Goal: Task Accomplishment & Management: Manage account settings

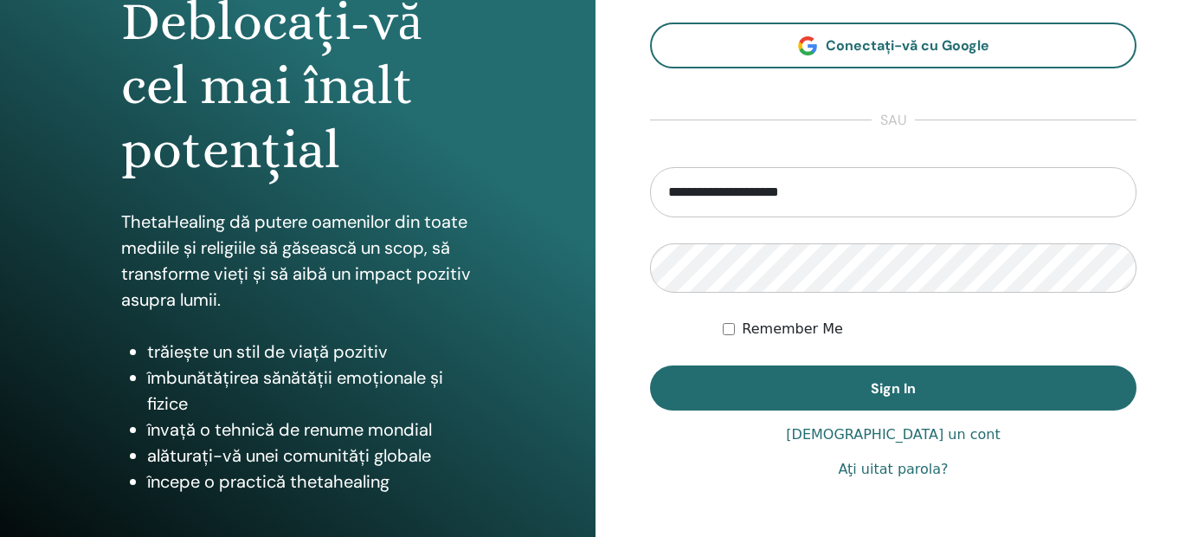
scroll to position [294, 0]
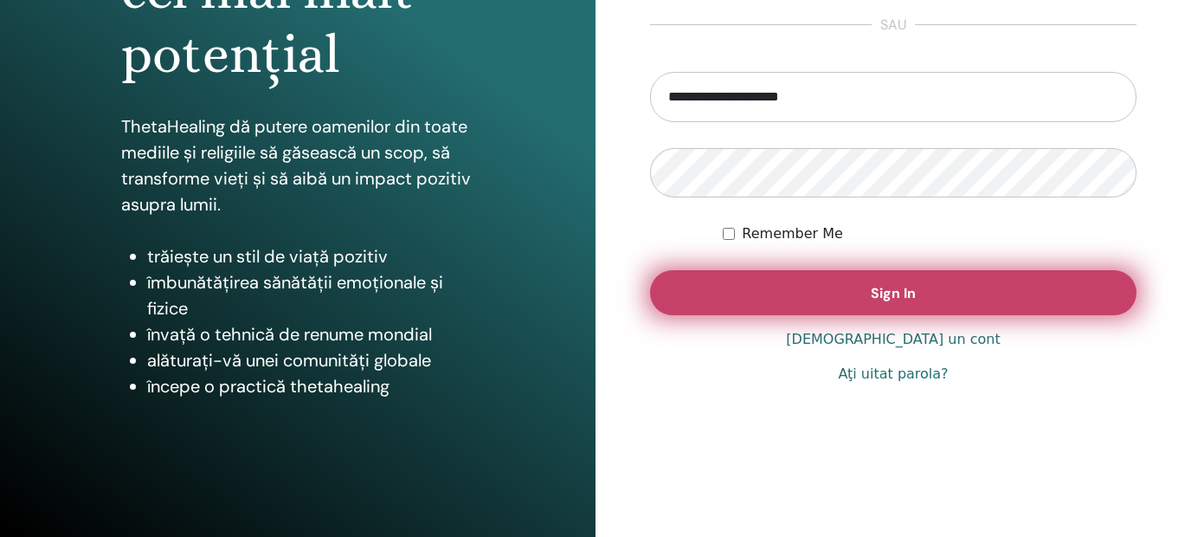
type input "**********"
click at [919, 309] on button "Sign In" at bounding box center [893, 292] width 487 height 45
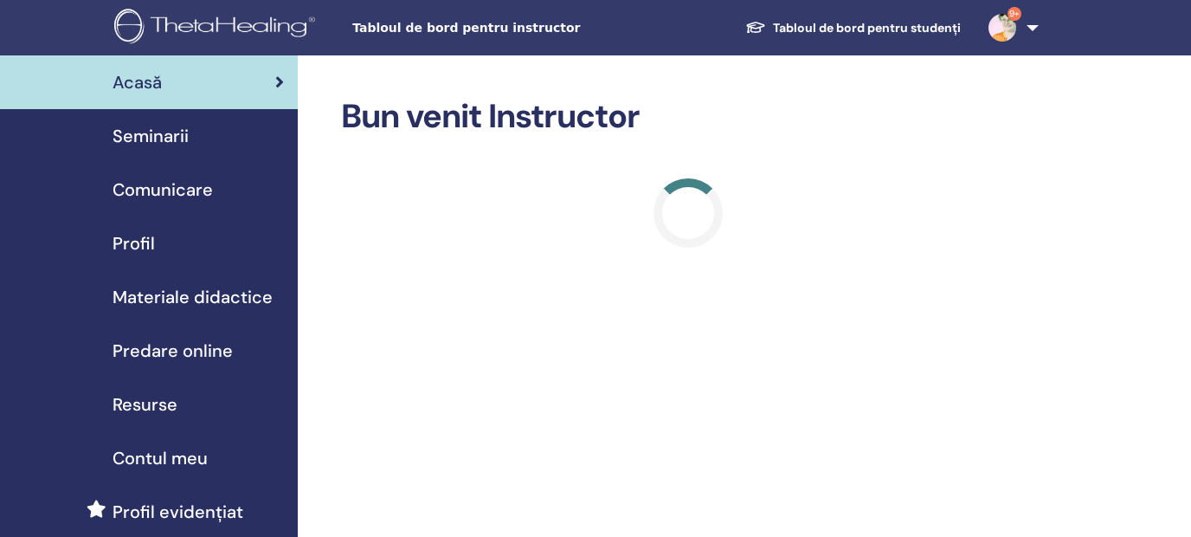
click at [171, 135] on span "Seminarii" at bounding box center [151, 136] width 76 height 26
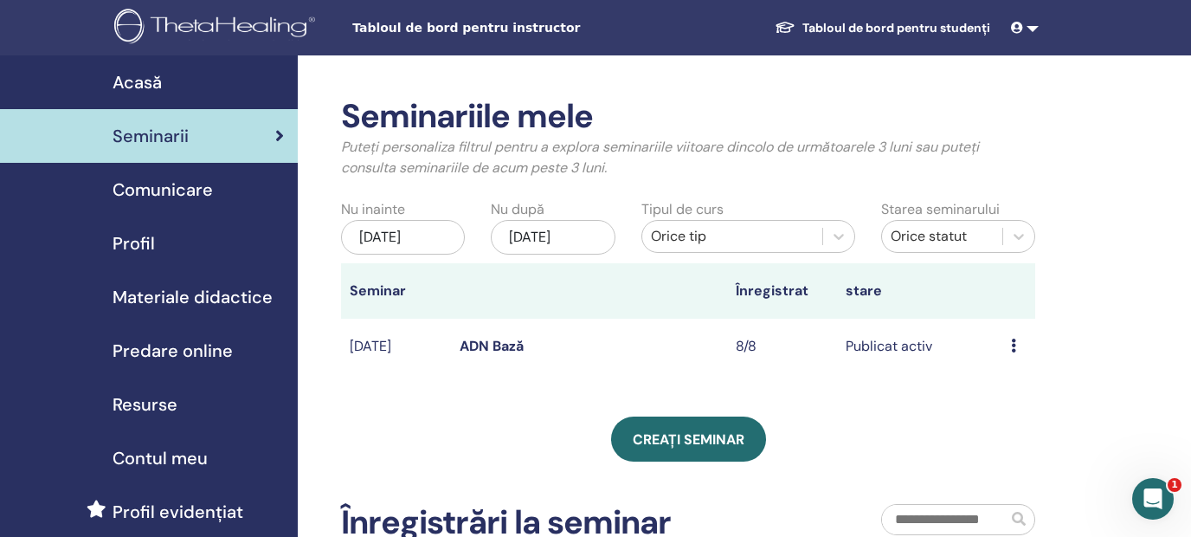
click at [1015, 345] on icon at bounding box center [1013, 346] width 5 height 14
click at [1015, 350] on icon at bounding box center [1013, 346] width 5 height 14
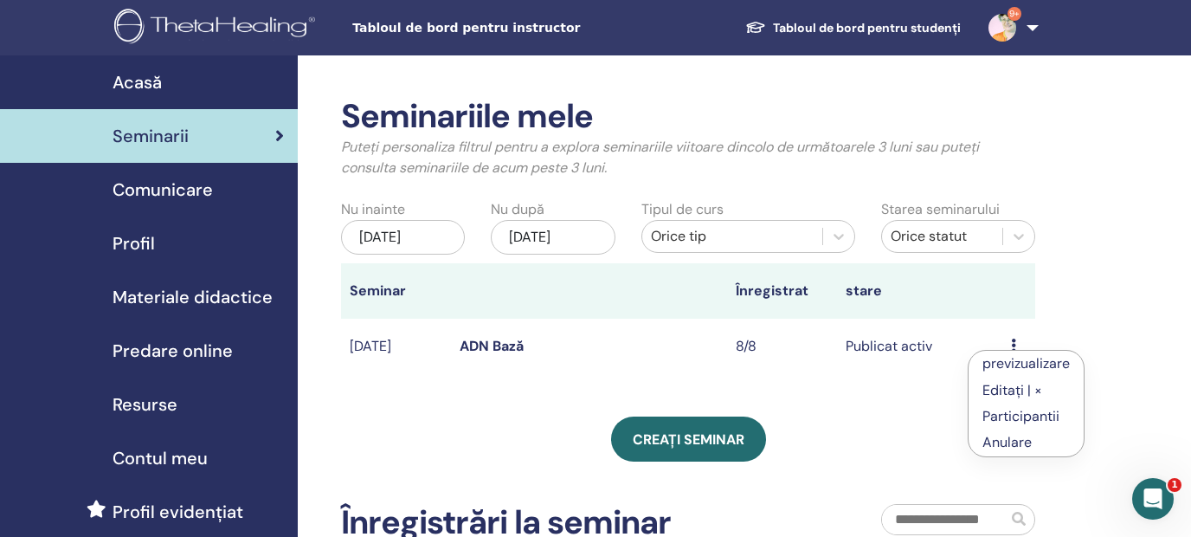
click at [1017, 391] on link "Editați | ×" at bounding box center [1013, 390] width 60 height 18
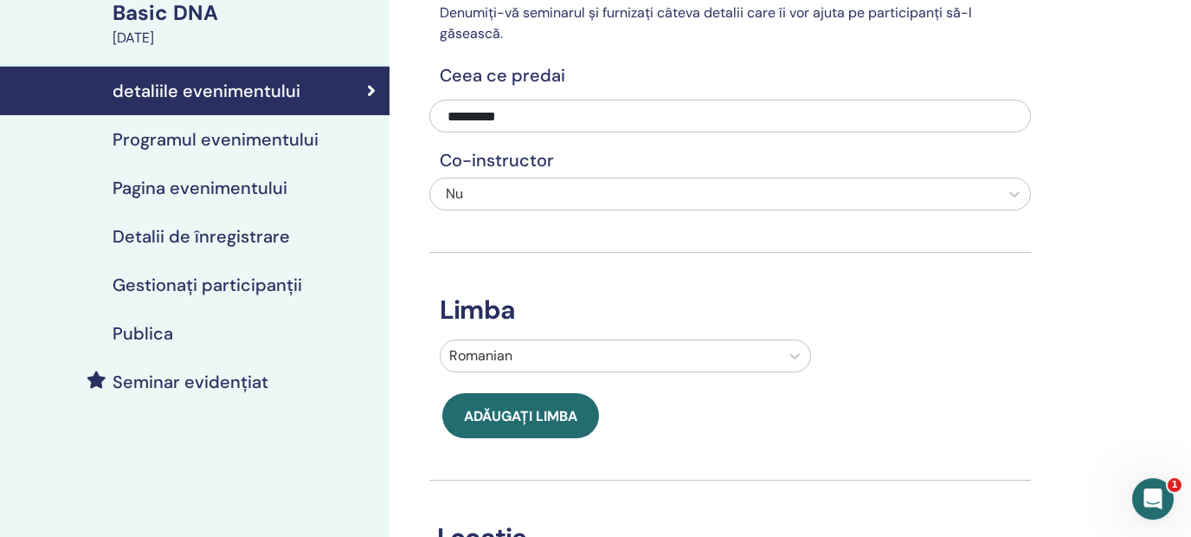
scroll to position [139, 0]
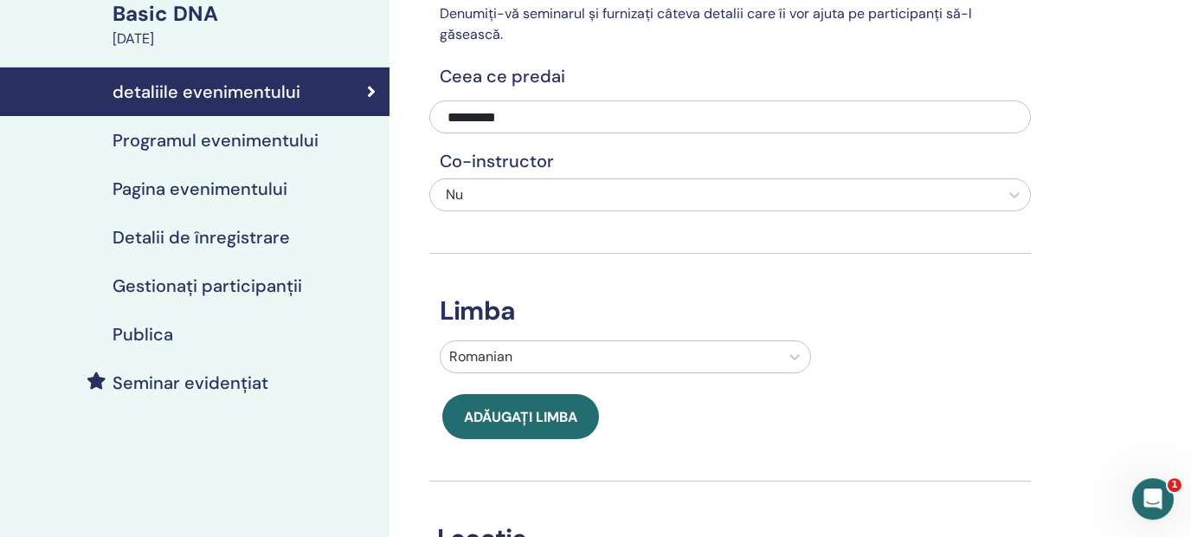
click at [236, 141] on h4 "Programul evenimentului" at bounding box center [216, 140] width 206 height 21
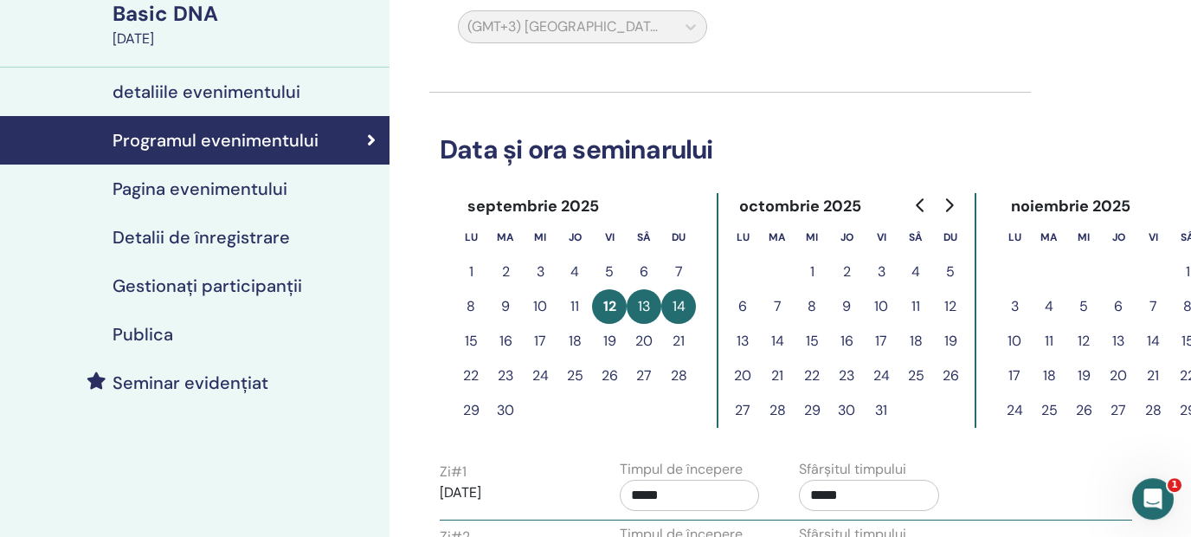
click at [229, 196] on h4 "Pagina evenimentului" at bounding box center [200, 188] width 175 height 21
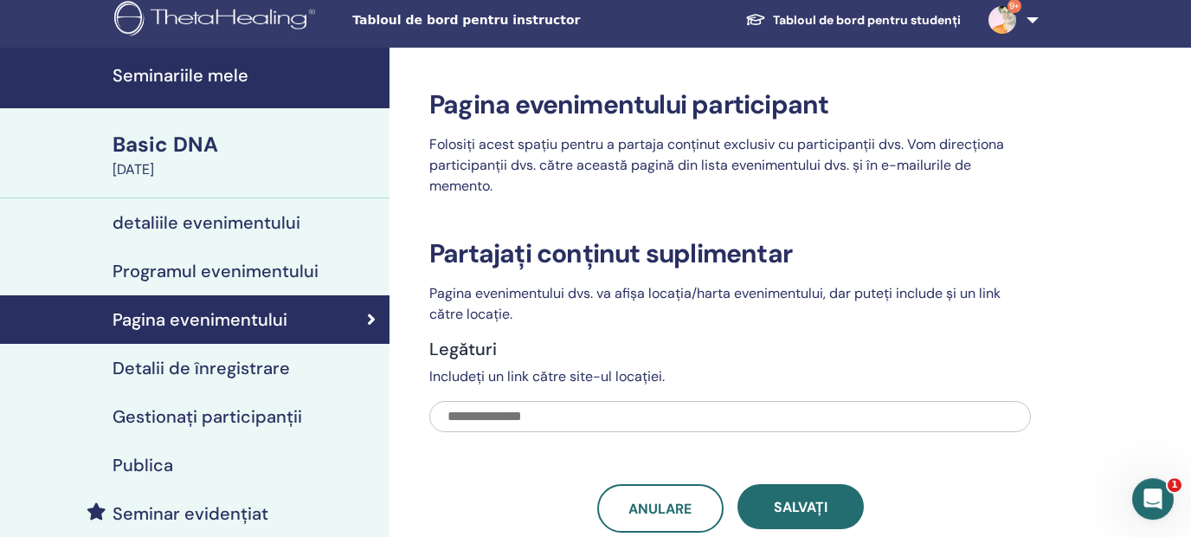
scroll to position [6, 0]
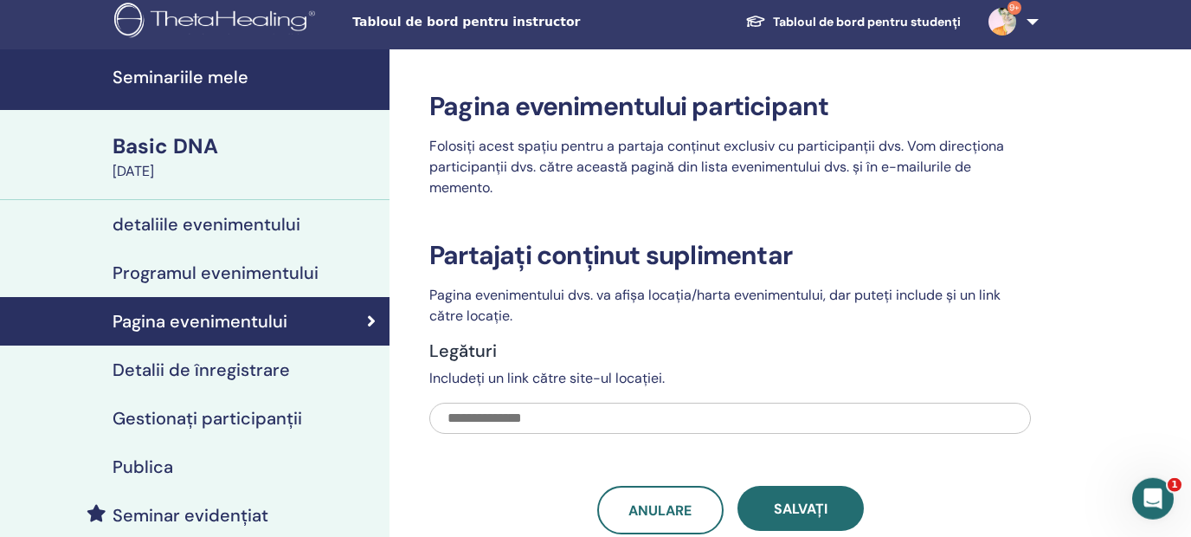
click at [273, 371] on h4 "Detalii de înregistrare" at bounding box center [202, 369] width 178 height 21
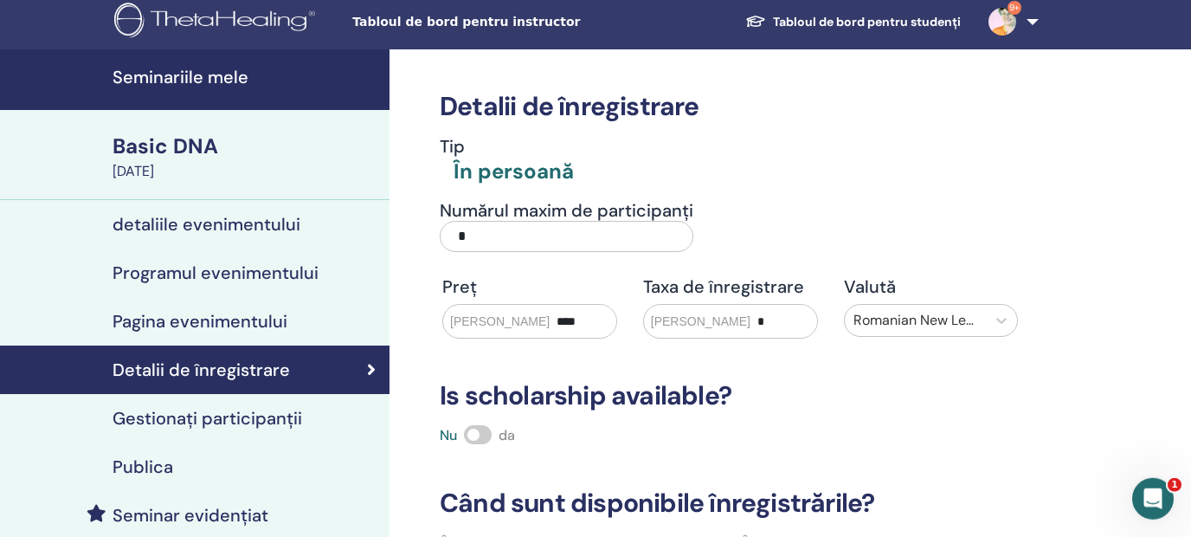
drag, startPoint x: 502, startPoint y: 236, endPoint x: 396, endPoint y: 244, distance: 106.9
click at [440, 244] on input "*" at bounding box center [567, 236] width 254 height 31
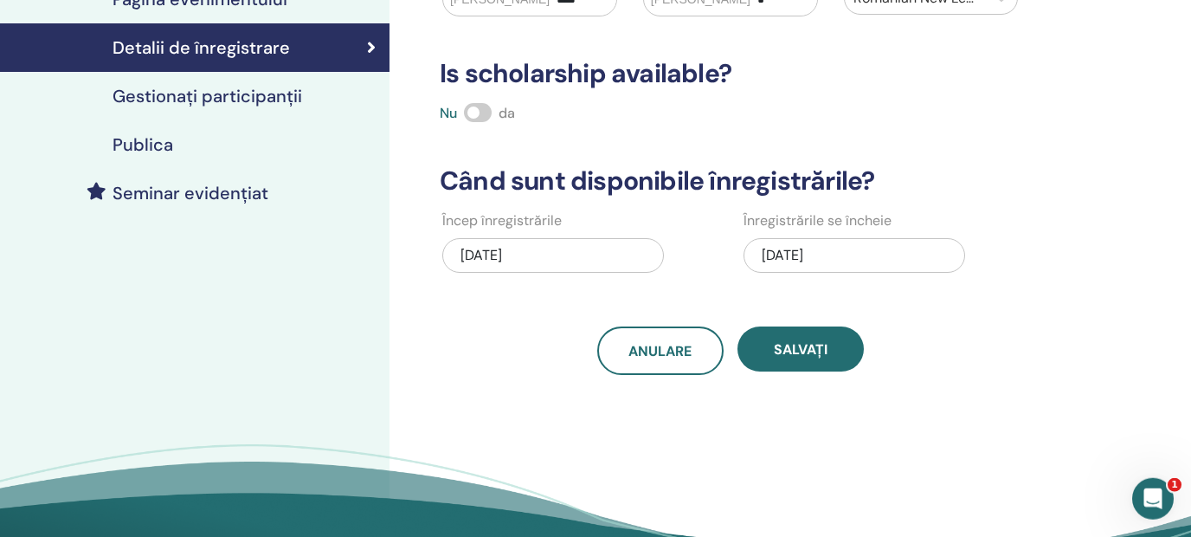
scroll to position [324, 0]
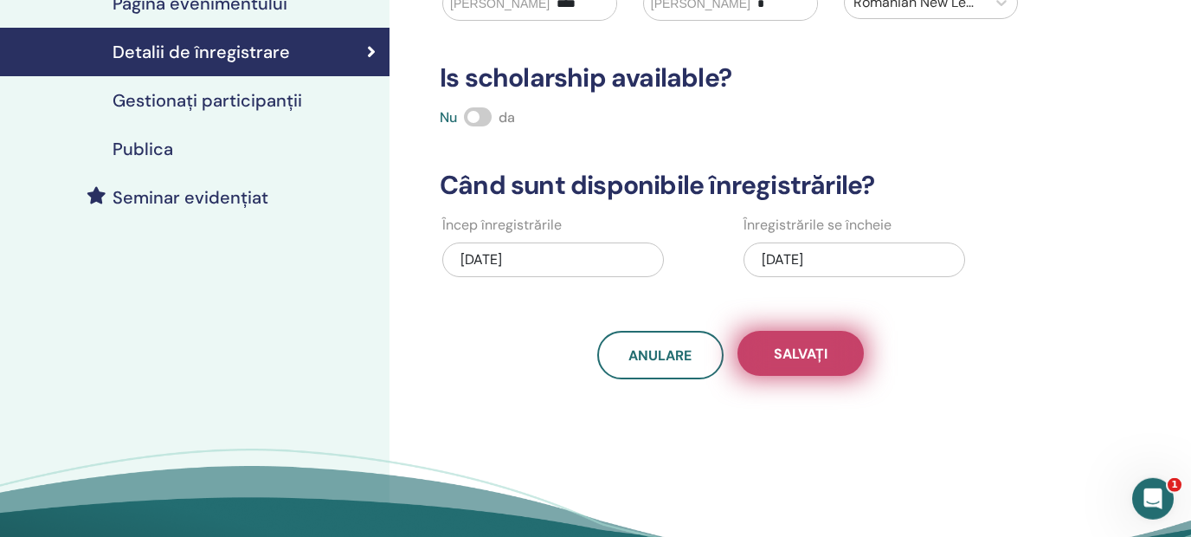
type input "**"
click at [823, 352] on span "Salvați" at bounding box center [801, 354] width 54 height 18
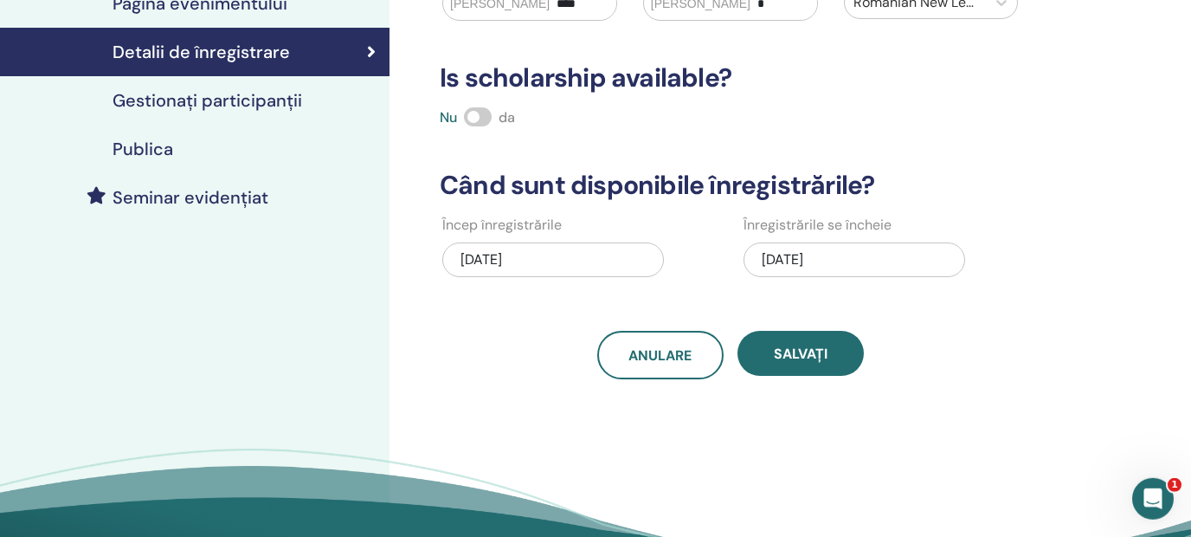
click at [223, 85] on link "Gestionați participanții" at bounding box center [195, 100] width 390 height 48
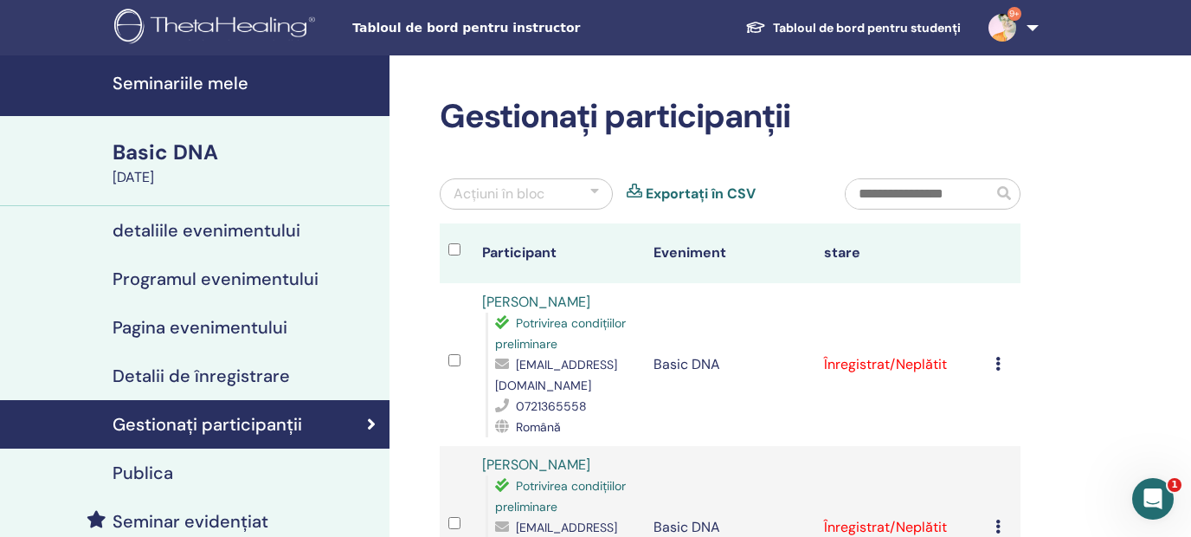
click at [143, 472] on h4 "Publica" at bounding box center [143, 472] width 61 height 21
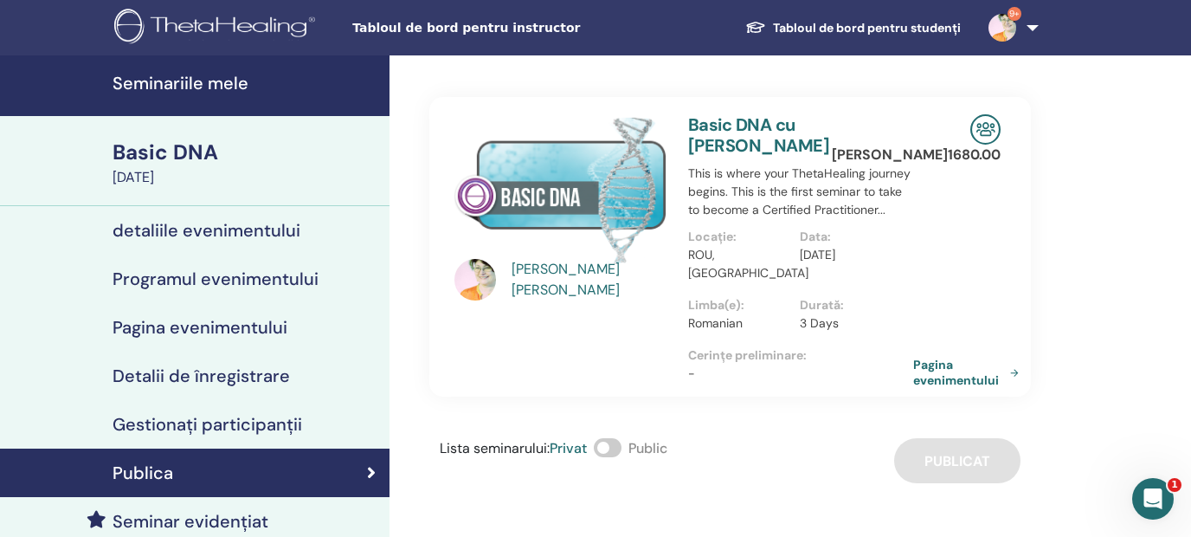
click at [951, 381] on link "Pagina evenimentului" at bounding box center [969, 372] width 113 height 31
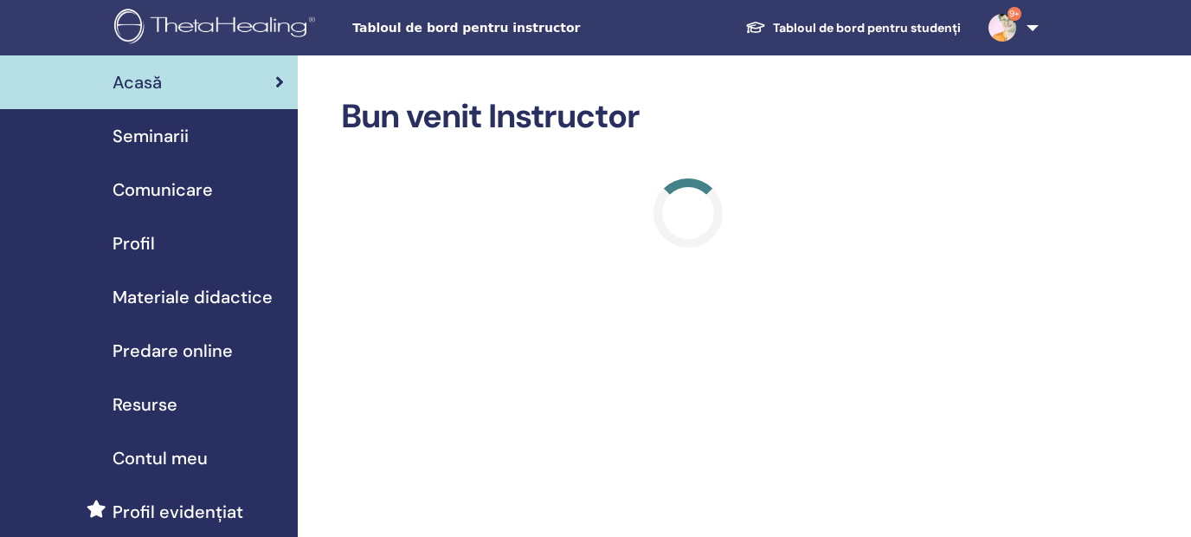
click at [154, 135] on span "Seminarii" at bounding box center [151, 136] width 76 height 26
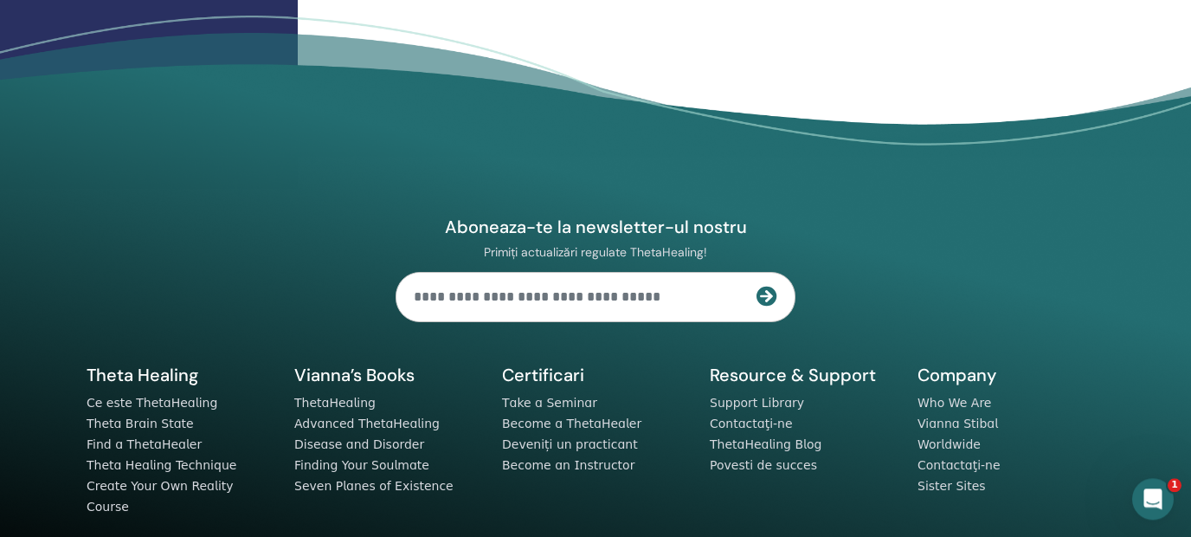
scroll to position [970, 0]
